Goal: Task Accomplishment & Management: Complete application form

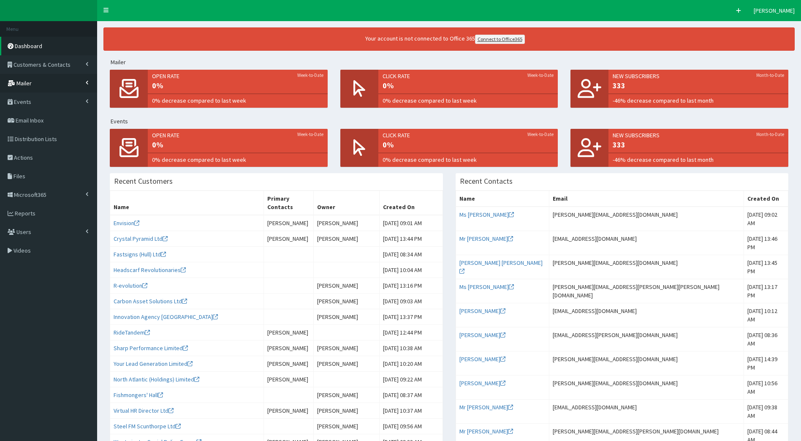
click at [29, 81] on span "Mailer" at bounding box center [23, 83] width 15 height 8
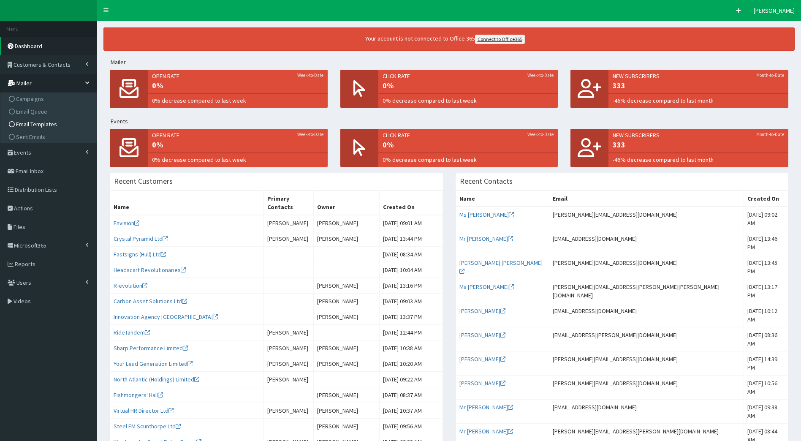
click at [50, 126] on span "Email Templates" at bounding box center [36, 124] width 41 height 8
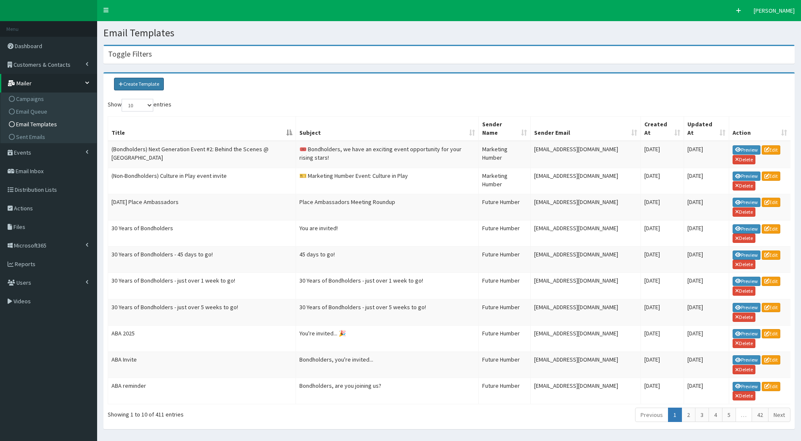
click at [148, 84] on link "Create Template" at bounding box center [139, 84] width 50 height 13
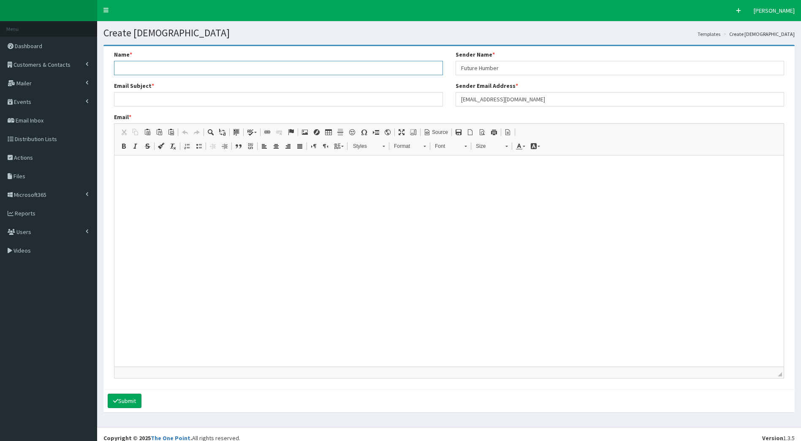
click at [200, 67] on input "Name *" at bounding box center [278, 68] width 329 height 14
type input "Young Humber Ambassador Event"
click at [188, 101] on input "Email Subject *" at bounding box center [278, 99] width 329 height 14
paste input "Call for 23 Businesses – Young Humber Ambassadors Event"
type input "Call for 23 Businesses – Young Humber Ambassadors Event"
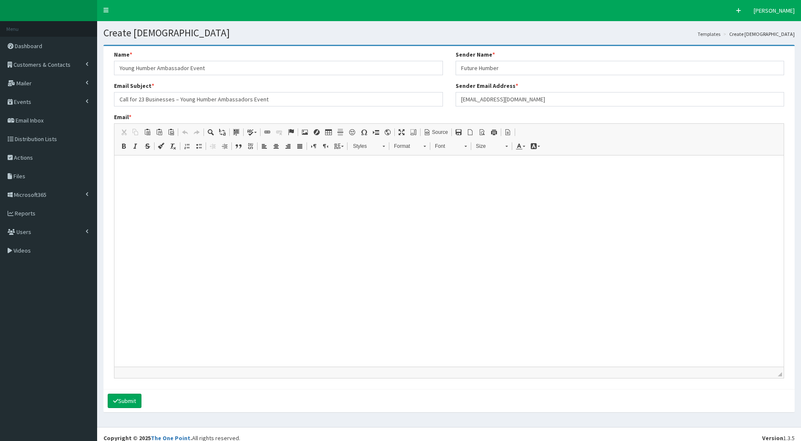
click at [268, 162] on p at bounding box center [449, 166] width 662 height 8
click at [442, 130] on span "Source" at bounding box center [439, 132] width 17 height 7
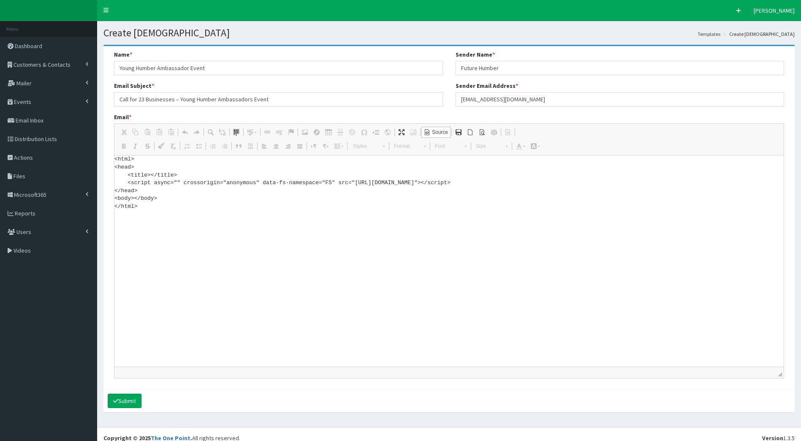
click at [182, 197] on textarea "<html> <head> <title></title> <script async="" crossorigin="anonymous" data-fs-…" at bounding box center [448, 260] width 669 height 211
drag, startPoint x: 177, startPoint y: 207, endPoint x: 95, endPoint y: 142, distance: 104.6
click at [95, 142] on div "F Pr \Toggle navigation Quick Create Elleanor Siddall Elleanor Siddall Member s…" at bounding box center [400, 224] width 801 height 448
paste textarea "!DOCTYPE html> <html xmlns:v="urn:schemas-microsoft-com:vml" xmlns:o="urn:schem…"
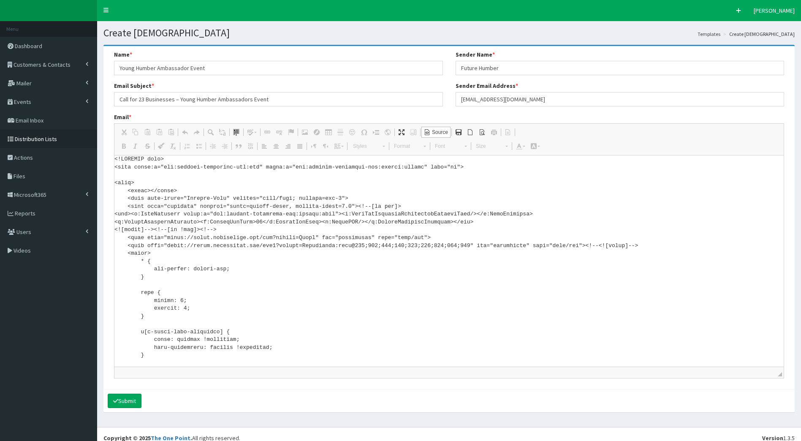
scroll to position [5267, 0]
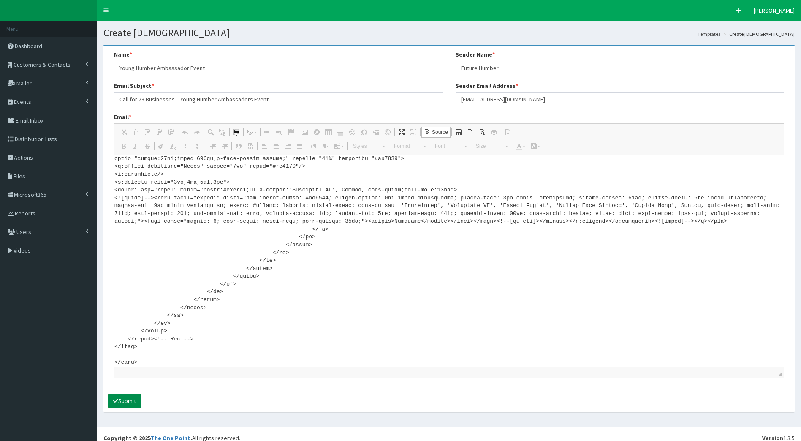
type textarea "<!DOCTYPE html> <html xmlns:v="urn:schemas-microsoft-com:vml" xmlns:o="urn:sche…"
click at [133, 399] on button "Submit" at bounding box center [125, 401] width 34 height 14
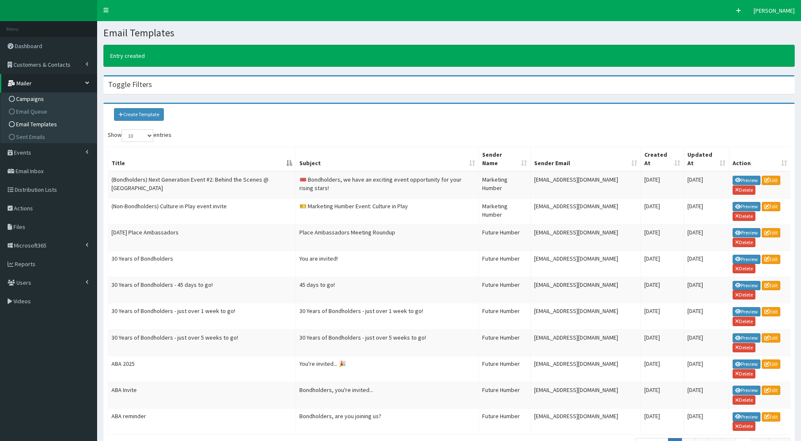
click at [30, 99] on span "Campaigns" at bounding box center [30, 99] width 28 height 8
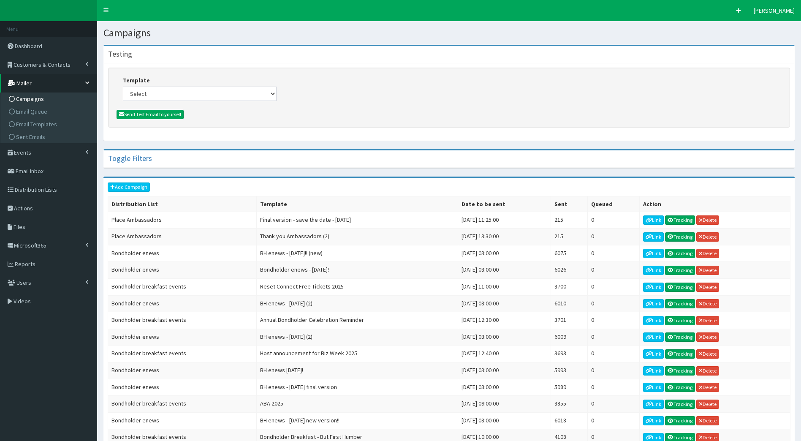
click at [156, 86] on div "Template Select (Bondholders) Next Generation Event #2: Behind the Scenes @ Par…" at bounding box center [200, 88] width 154 height 25
click at [159, 89] on select "Select (Bondholders) Next Generation Event #2: Behind the Scenes @ Paragon Arca…" at bounding box center [200, 94] width 154 height 14
select select "427"
click at [123, 87] on select "Select (Bondholders) Next Generation Event #2: Behind the Scenes @ Paragon Arca…" at bounding box center [200, 94] width 154 height 14
click at [140, 187] on link "Add Campaign" at bounding box center [129, 186] width 42 height 9
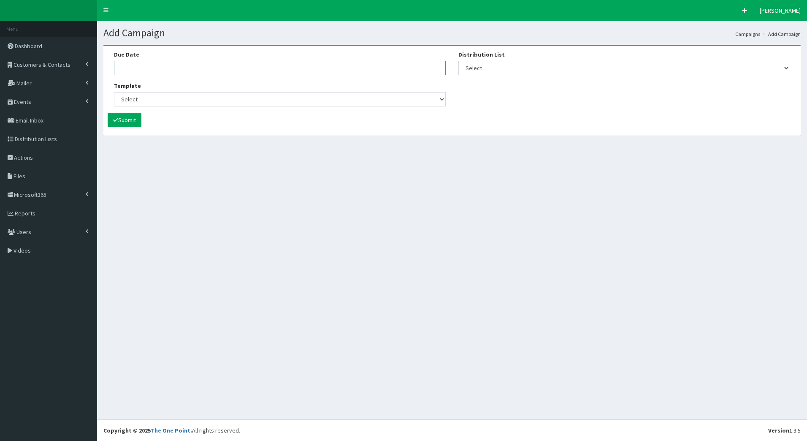
click at [221, 65] on input "Due Date" at bounding box center [280, 68] width 332 height 14
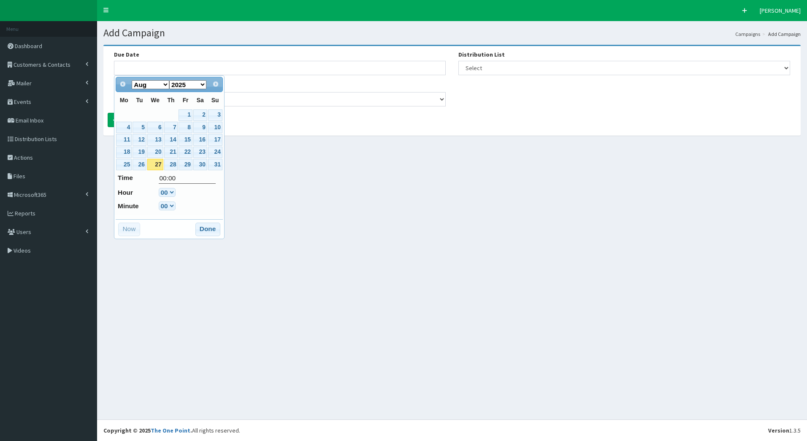
click at [156, 164] on link "27" at bounding box center [155, 164] width 16 height 11
type input "27-08-2025 00:00"
click at [472, 65] on select "Select [DEVELOPER TEST] Bondholder Advisory Group Bondholder breakfast events B…" at bounding box center [625, 68] width 332 height 14
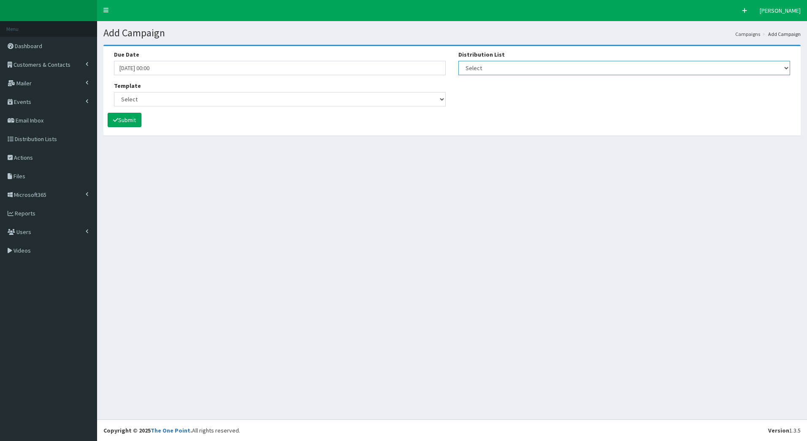
select select "204"
click at [459, 61] on select "Select [DEVELOPER TEST] Bondholder Advisory Group Bondholder breakfast events B…" at bounding box center [625, 68] width 332 height 14
click at [210, 92] on select "Select (Bondholders) Next Generation Event #2: Behind the Scenes @ Paragon Arca…" at bounding box center [280, 99] width 332 height 14
select select "427"
click at [114, 92] on select "Select (Bondholders) Next Generation Event #2: Behind the Scenes @ Paragon Arca…" at bounding box center [280, 99] width 332 height 14
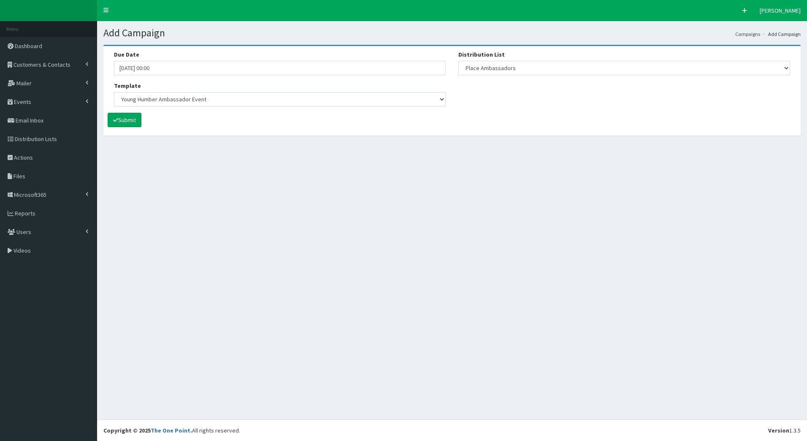
click at [752, 110] on div "Due Date 27-08-2025 00:00 Template Select (Bondholders) Next Generation Event #…" at bounding box center [452, 81] width 689 height 62
